Goal: Find contact information: Find contact information

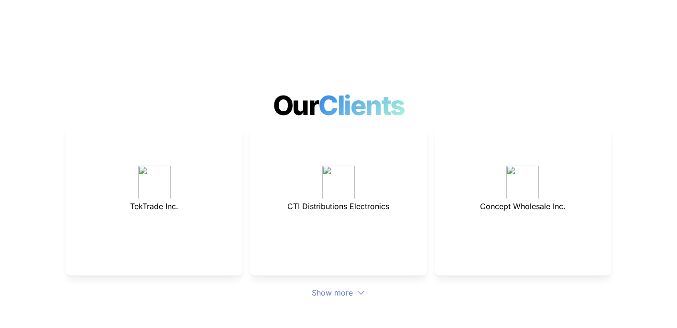
scroll to position [2592, 0]
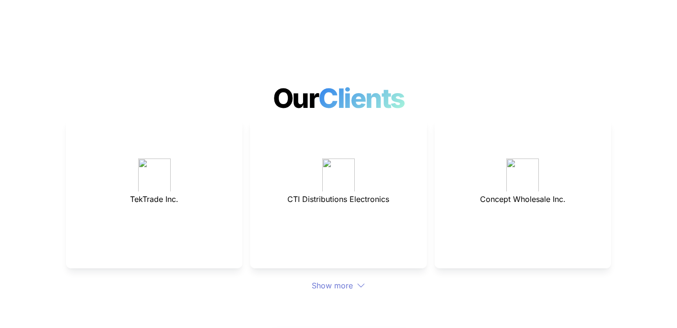
click at [347, 280] on div "Show more" at bounding box center [338, 285] width 545 height 11
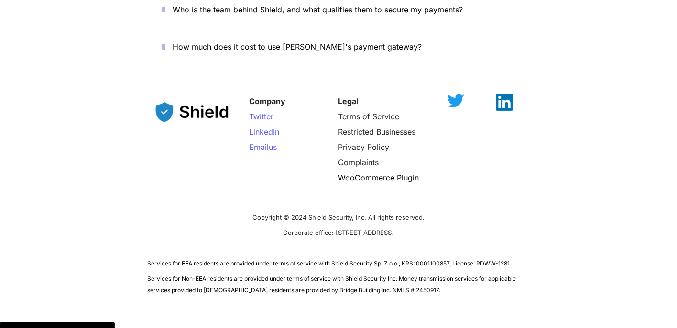
scroll to position [3666, 0]
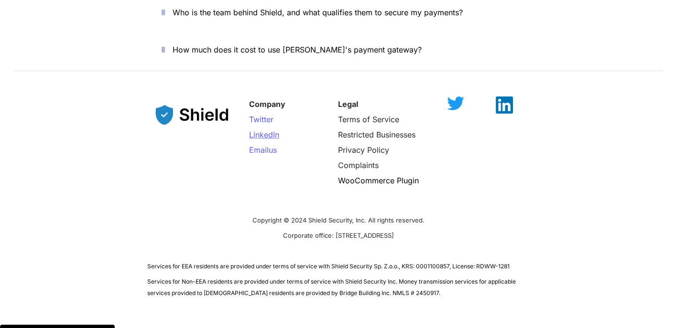
click at [264, 130] on span "LinkedIn" at bounding box center [264, 135] width 30 height 10
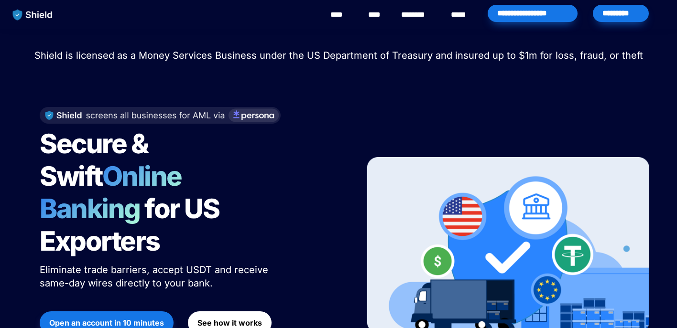
click at [419, 11] on link "********" at bounding box center [418, 14] width 34 height 11
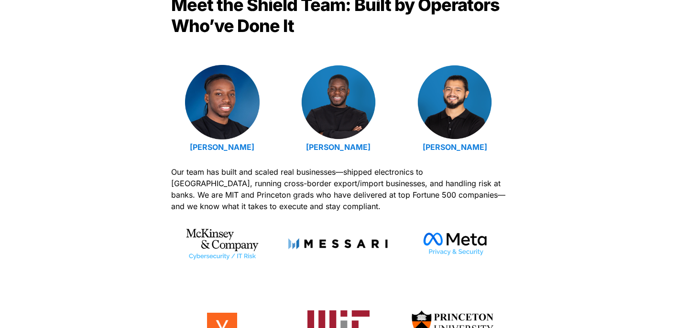
scroll to position [253, 0]
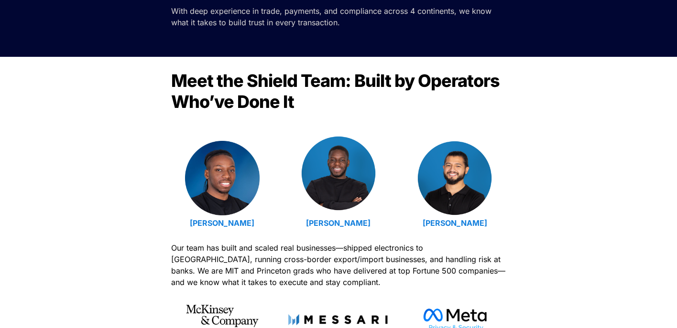
click at [337, 185] on img at bounding box center [338, 173] width 75 height 75
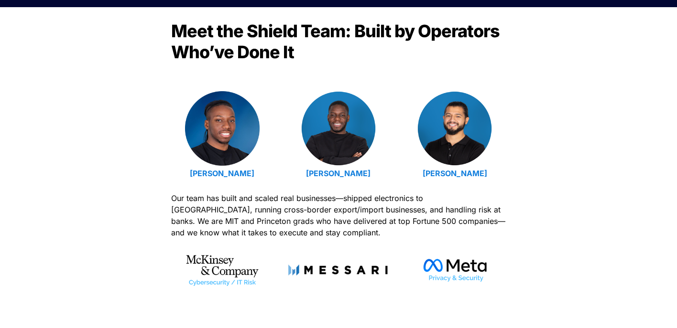
scroll to position [271, 0]
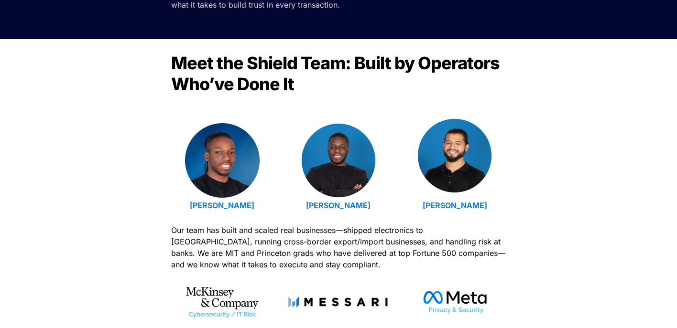
click at [469, 172] on img at bounding box center [454, 156] width 75 height 75
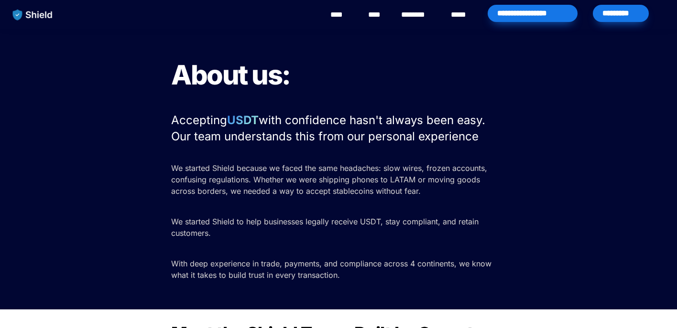
scroll to position [0, 0]
click at [337, 12] on link "****" at bounding box center [341, 14] width 22 height 11
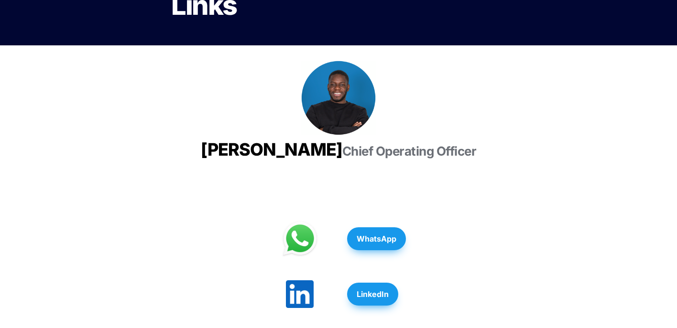
scroll to position [211, 0]
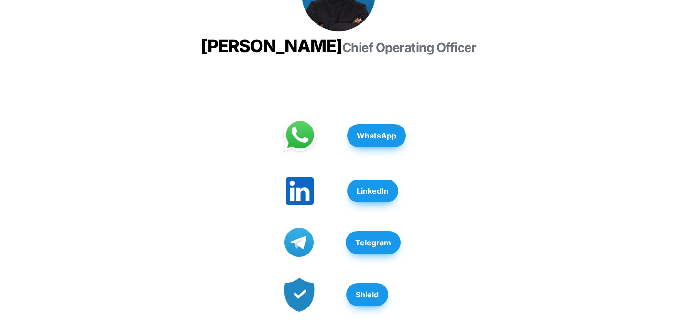
click at [357, 152] on link "WhatsApp" at bounding box center [376, 135] width 59 height 32
click at [357, 196] on strong "LinkedIn" at bounding box center [373, 191] width 32 height 10
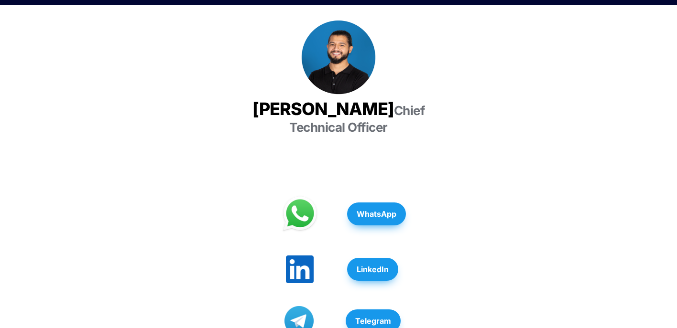
scroll to position [216, 0]
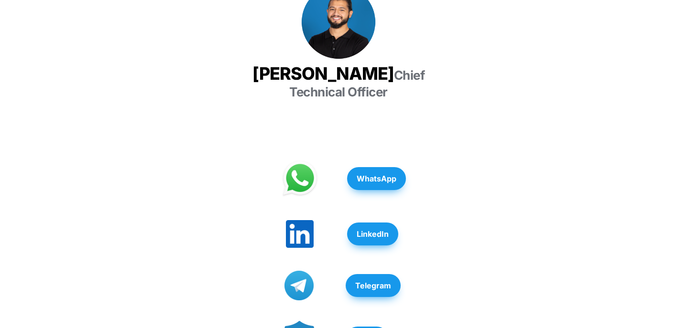
click at [371, 223] on button "LinkedIn" at bounding box center [372, 234] width 51 height 23
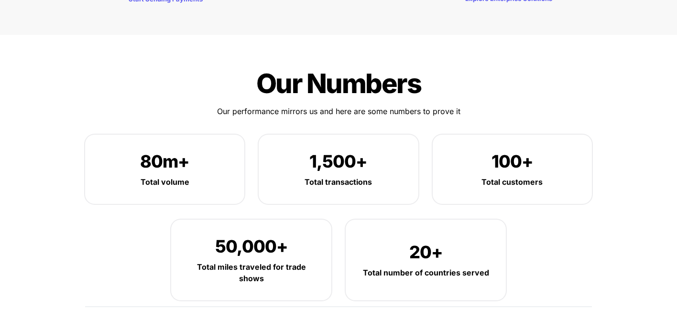
scroll to position [1186, 0]
